Goal: Register for event/course

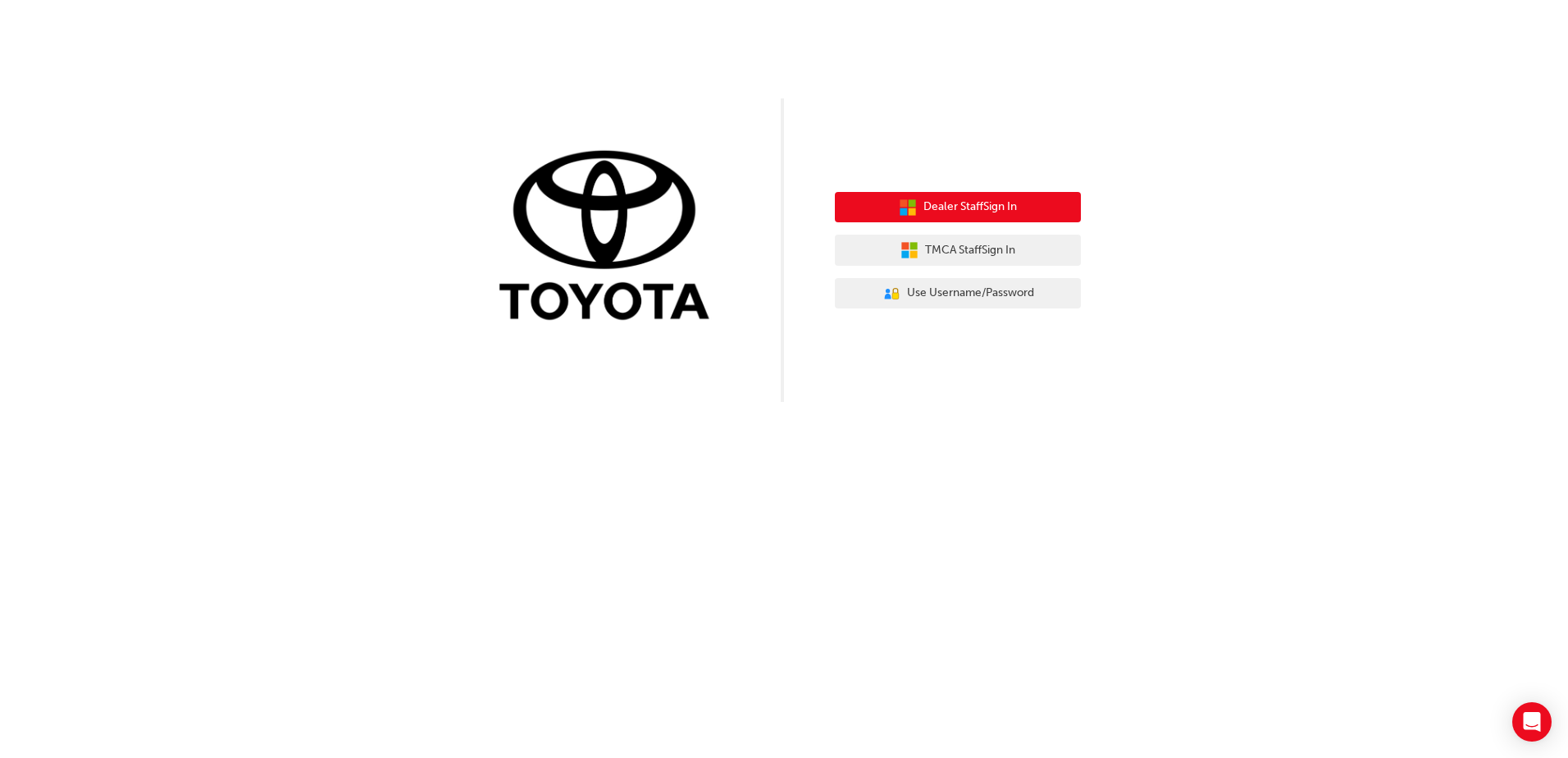
click at [936, 206] on span "Dealer Staff Sign In" at bounding box center [970, 207] width 94 height 19
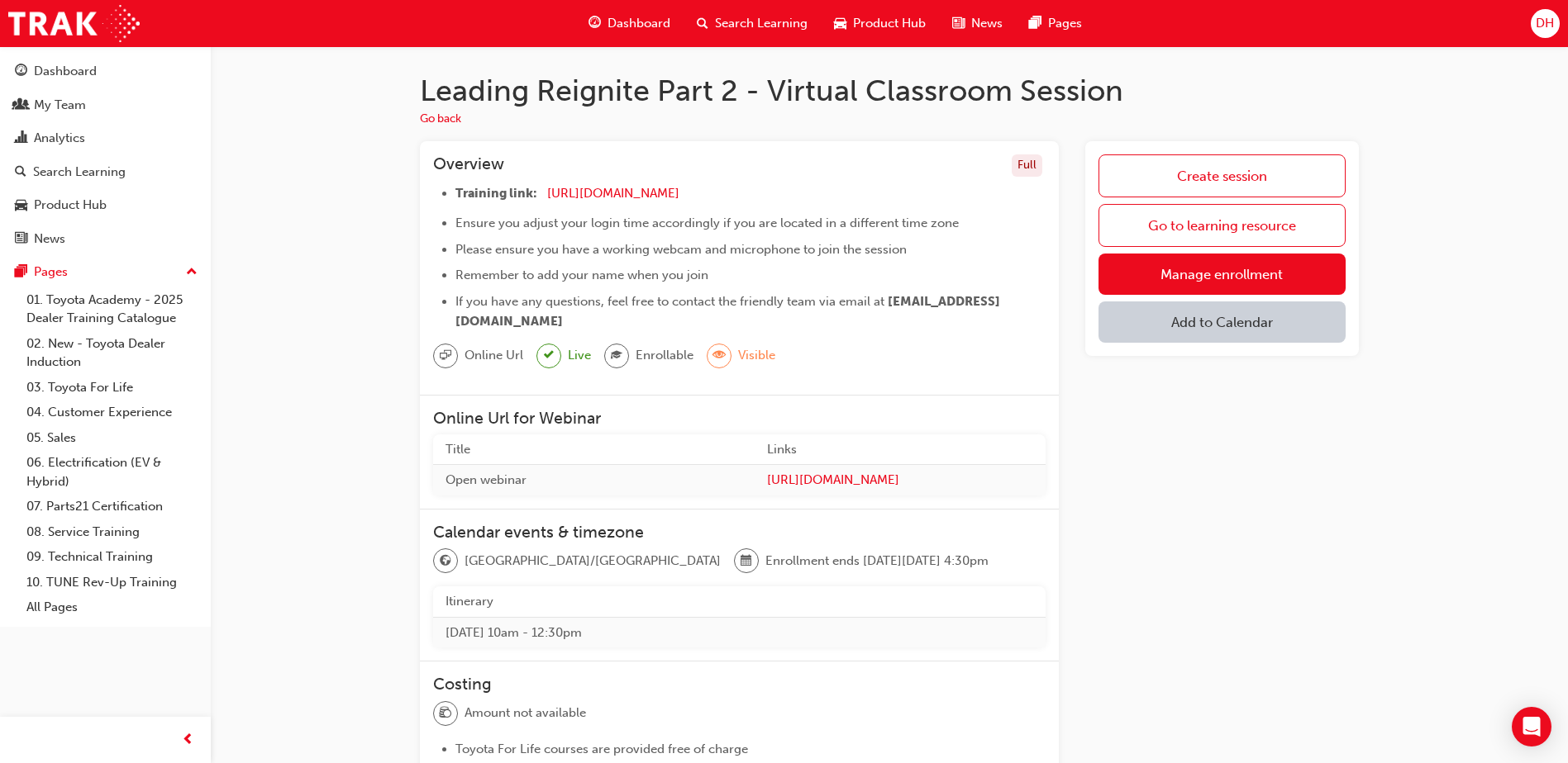
click at [1274, 330] on button "Add to Calendar" at bounding box center [1222, 322] width 247 height 41
click at [1206, 381] on div "[DOMAIN_NAME]" at bounding box center [1222, 376] width 100 height 19
click at [1333, 333] on span "plus-icon" at bounding box center [1325, 327] width 14 height 17
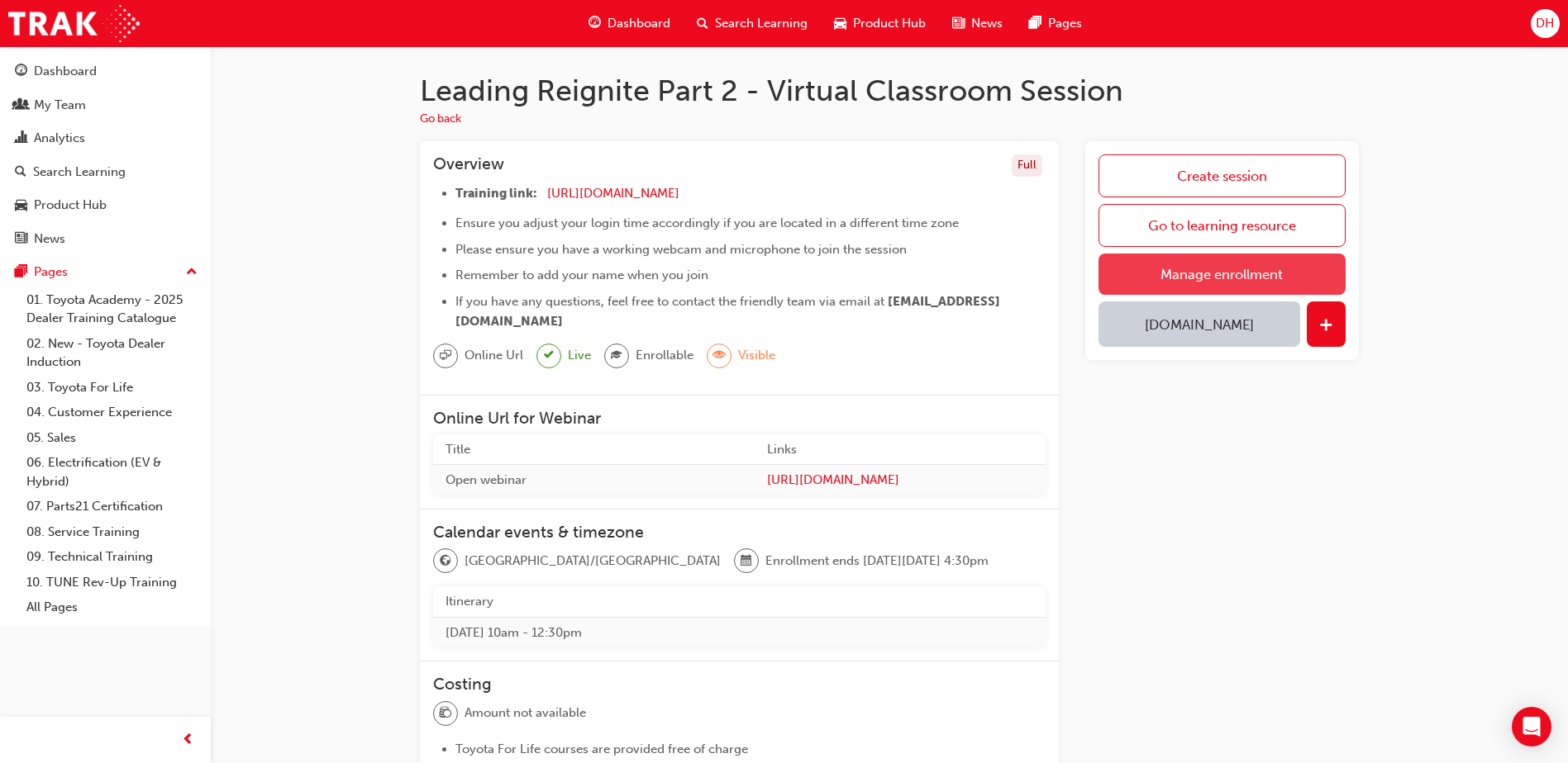
click at [1172, 269] on link "Manage enrollment" at bounding box center [1222, 274] width 247 height 41
